Goal: Navigation & Orientation: Find specific page/section

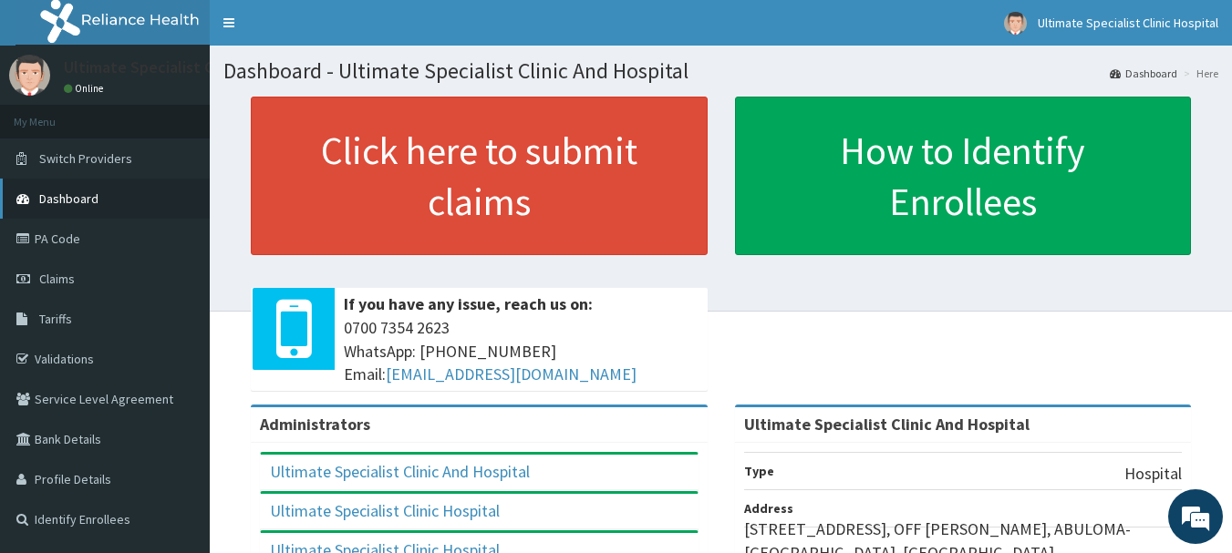
click at [119, 196] on link "Dashboard" at bounding box center [105, 199] width 210 height 40
click at [123, 204] on link "Dashboard" at bounding box center [105, 199] width 210 height 40
click at [93, 209] on link "Dashboard" at bounding box center [105, 199] width 210 height 40
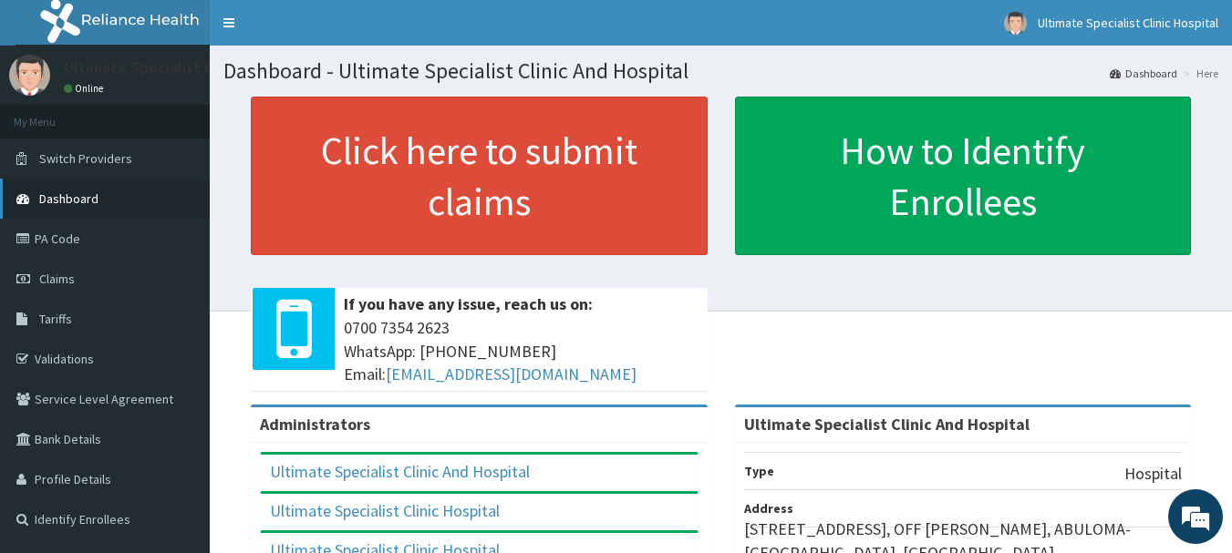
click at [93, 209] on link "Dashboard" at bounding box center [105, 199] width 210 height 40
click at [83, 230] on link "PA Code" at bounding box center [105, 239] width 210 height 40
click at [84, 230] on link "PA Code" at bounding box center [105, 239] width 210 height 40
